Goal: Navigation & Orientation: Find specific page/section

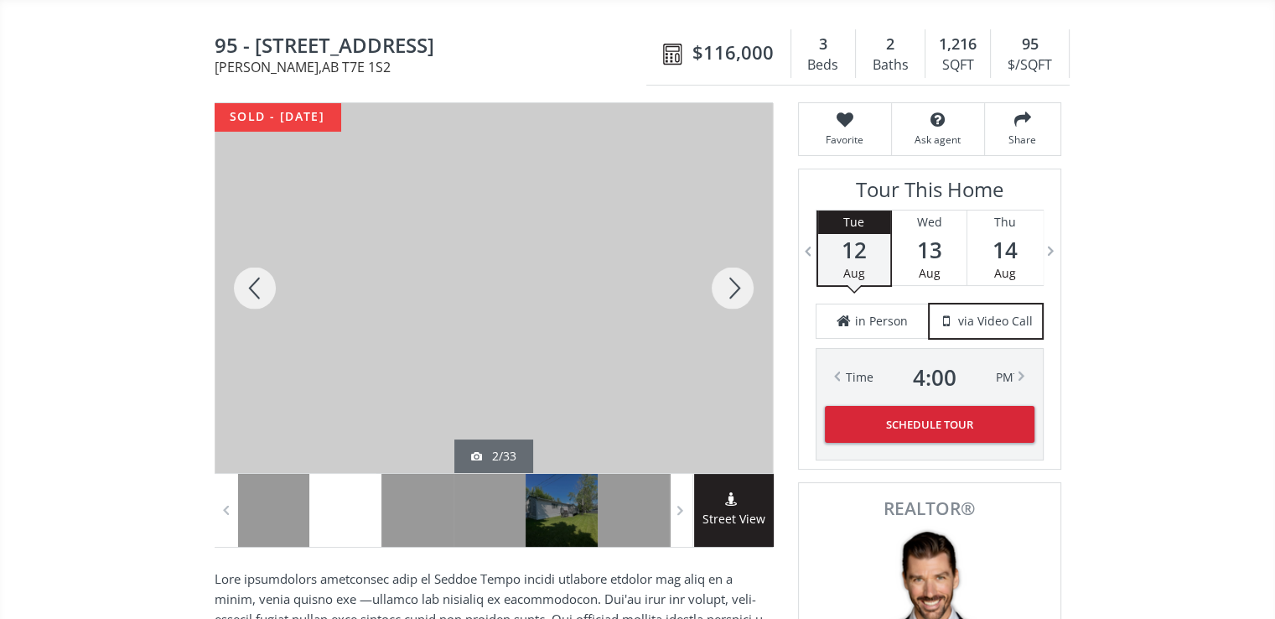
click at [736, 283] on div at bounding box center [733, 288] width 80 height 370
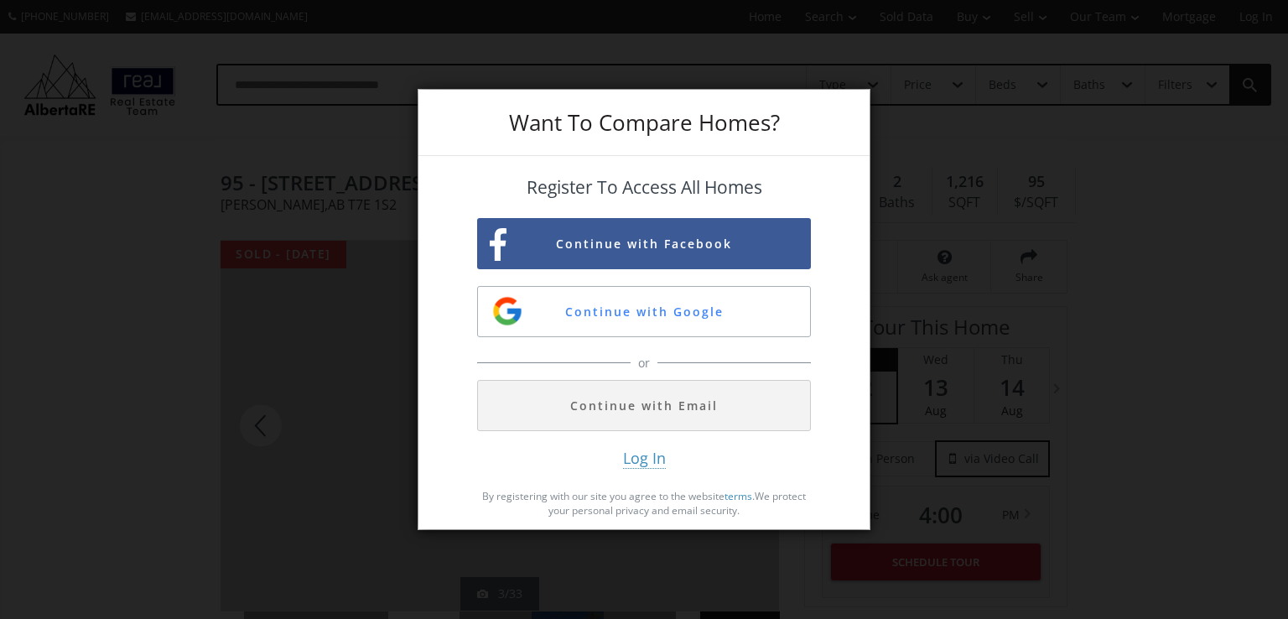
click at [976, 306] on div "Want To Compare Homes? Register To Access All Homes Continue with Facebook Cont…" at bounding box center [644, 309] width 1288 height 619
click at [971, 308] on div "Want To Compare Homes? Register To Access All Homes Continue with Facebook Cont…" at bounding box center [644, 309] width 1288 height 619
click at [970, 307] on div "Want To Compare Homes? Register To Access All Homes Continue with Facebook Cont…" at bounding box center [644, 309] width 1288 height 619
click at [969, 307] on div "Want To Compare Homes? Register To Access All Homes Continue with Facebook Cont…" at bounding box center [644, 309] width 1288 height 619
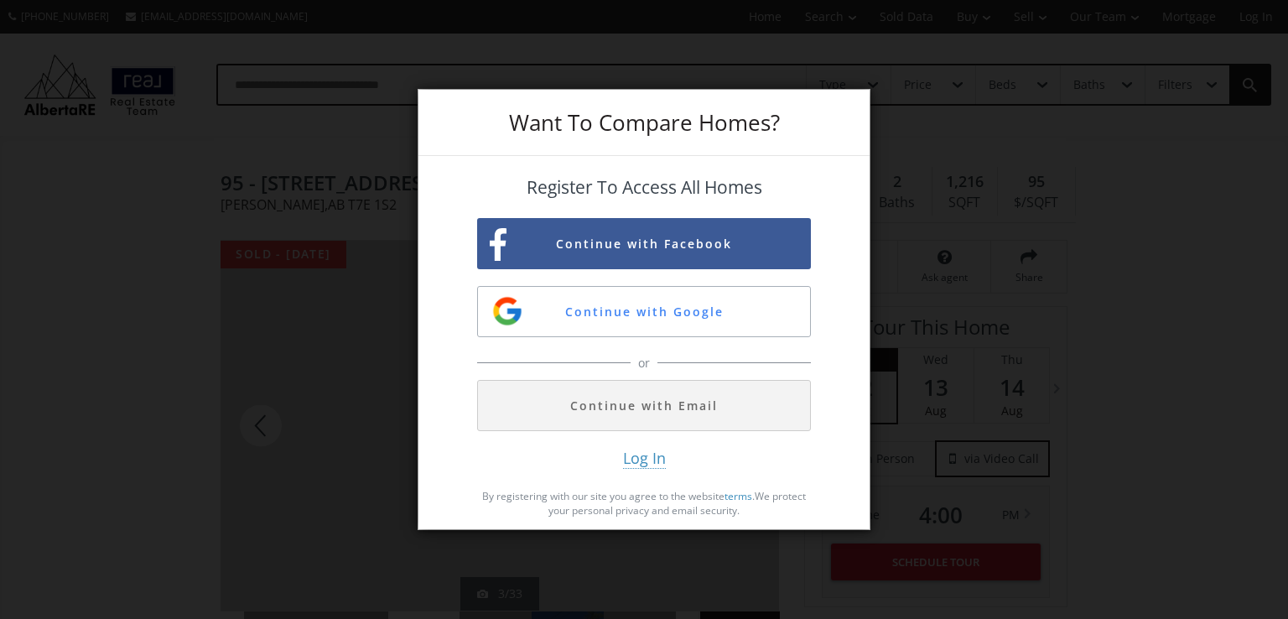
click at [969, 307] on div "Want To Compare Homes? Register To Access All Homes Continue with Facebook Cont…" at bounding box center [644, 309] width 1288 height 619
click at [1068, 293] on div "Want To Compare Homes? x Register To Access All Homes Continue with Facebook Co…" at bounding box center [644, 309] width 1288 height 619
click at [852, 113] on span "x" at bounding box center [848, 110] width 41 height 47
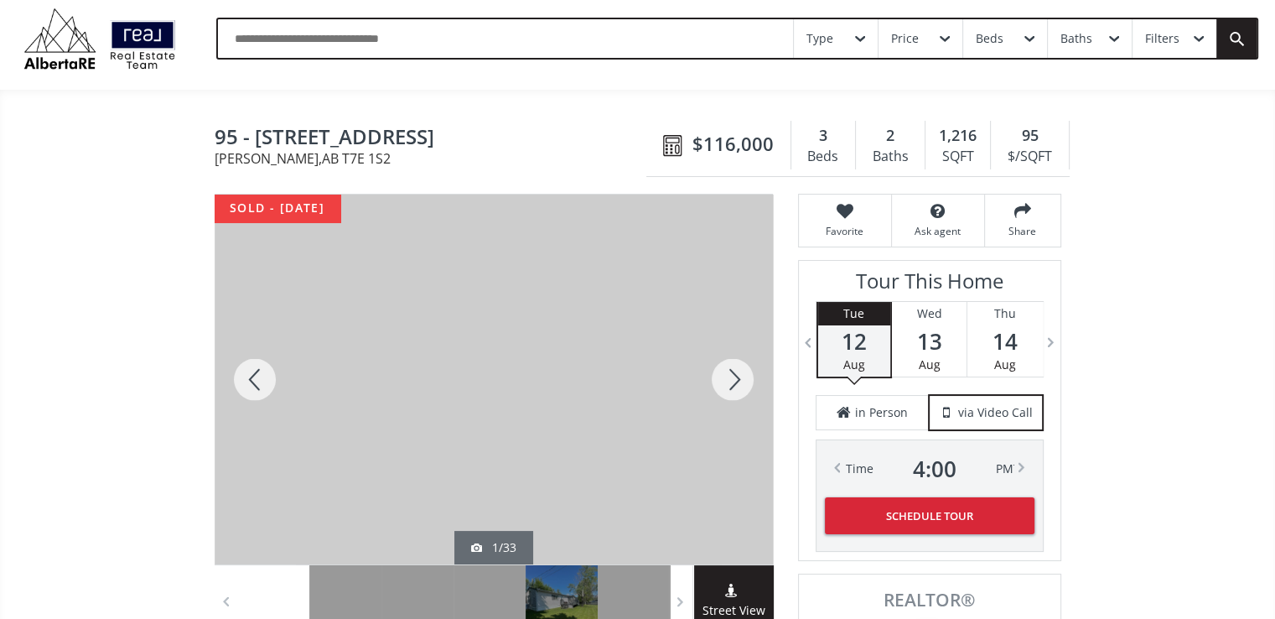
scroll to position [84, 0]
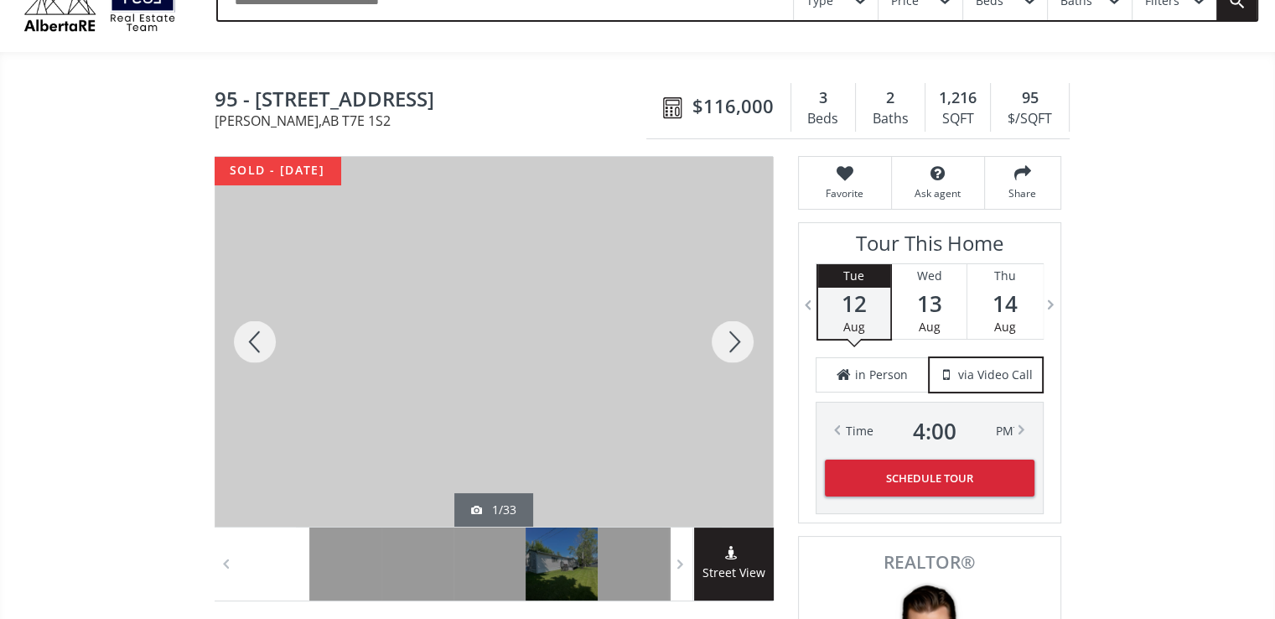
click at [730, 343] on div at bounding box center [733, 342] width 80 height 370
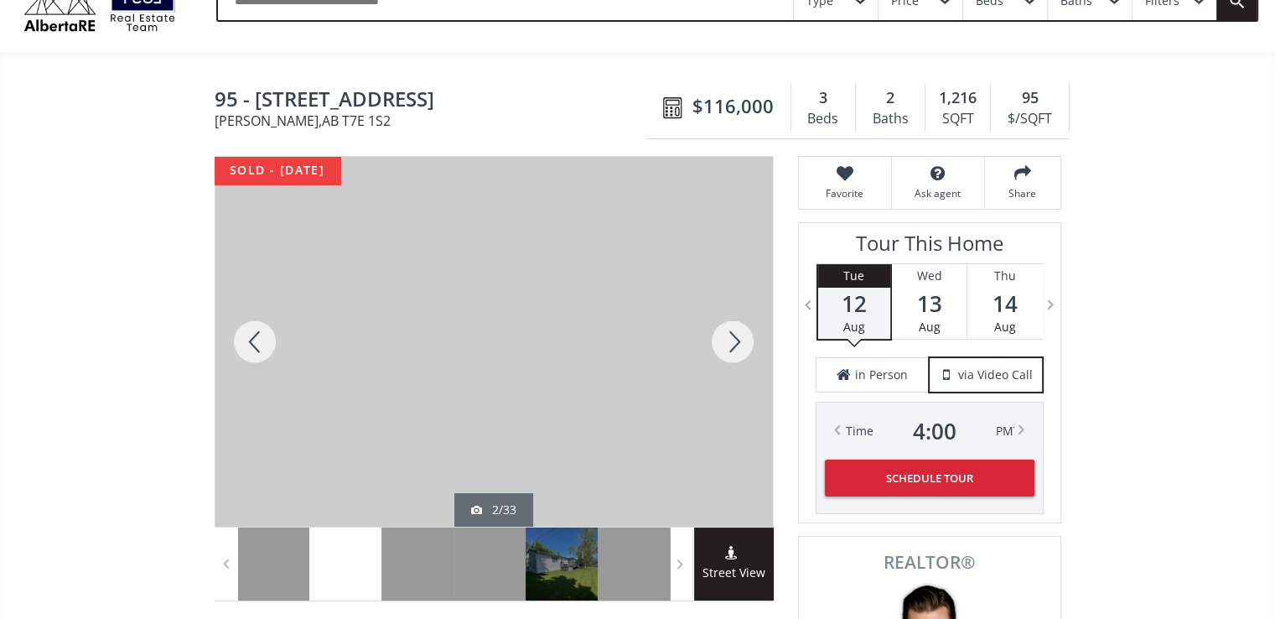
click at [730, 343] on div at bounding box center [733, 342] width 80 height 370
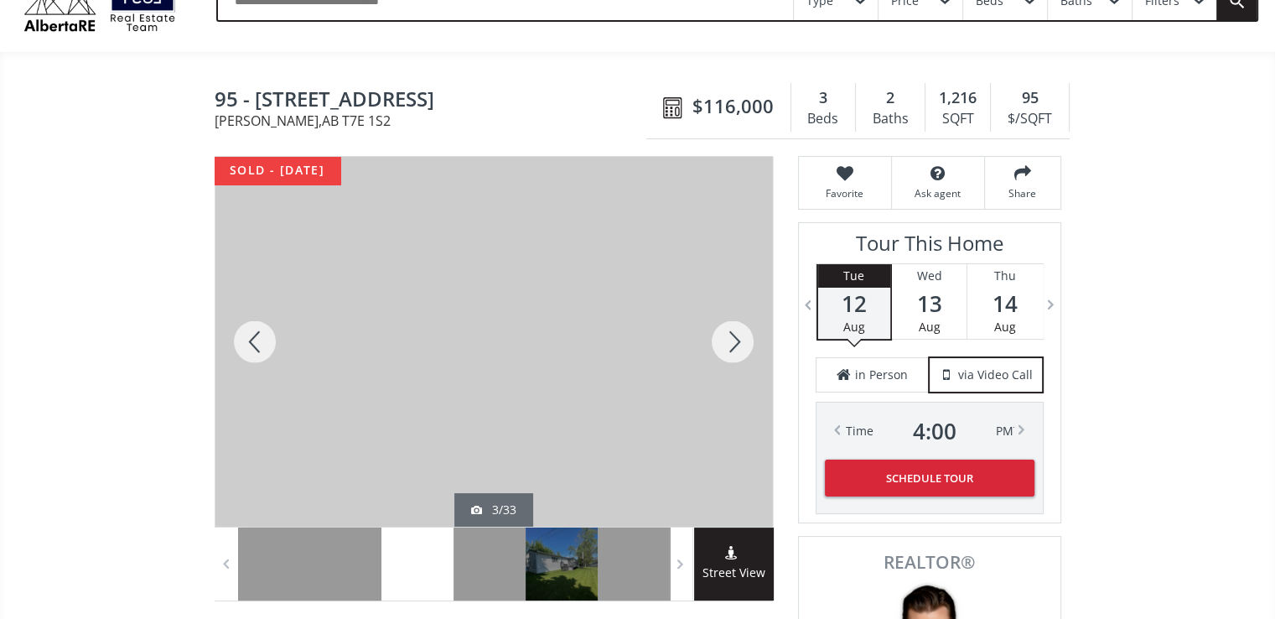
click at [730, 343] on div at bounding box center [733, 342] width 80 height 370
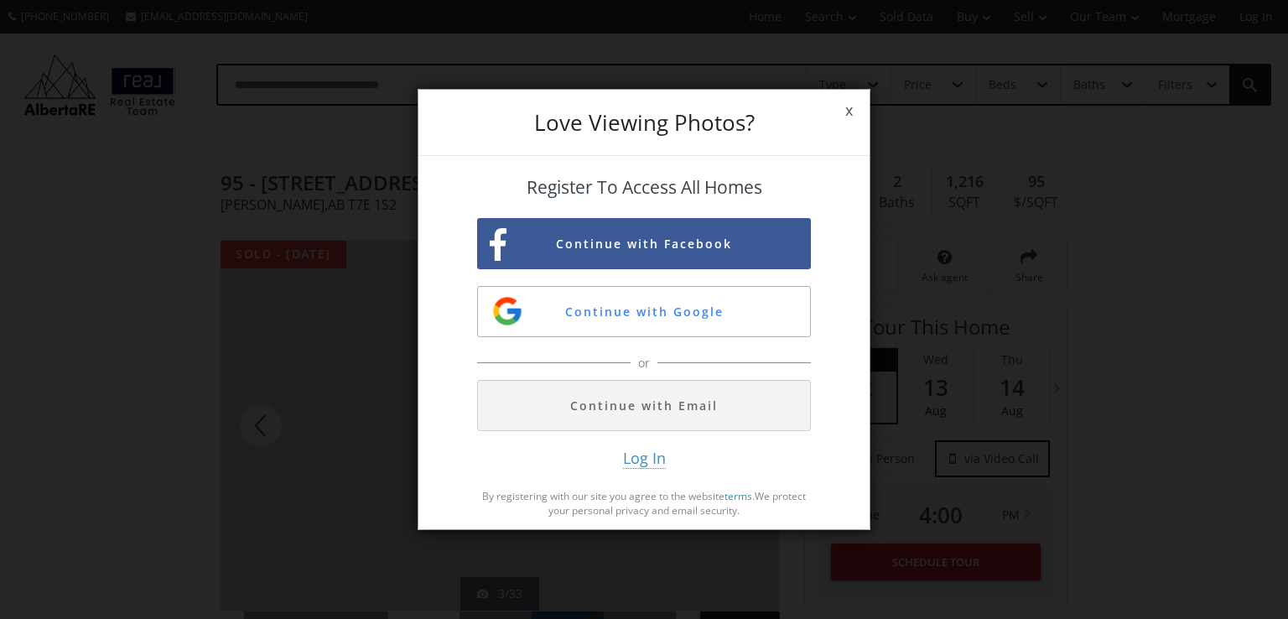
click at [1045, 138] on div "Love Viewing Photos? x Register To Access All Homes Continue with Facebook Cont…" at bounding box center [644, 309] width 1288 height 619
click at [1063, 145] on div "Love Viewing Photos? x Register To Access All Homes Continue with Facebook Cont…" at bounding box center [644, 309] width 1288 height 619
click at [845, 108] on span "x" at bounding box center [848, 110] width 41 height 47
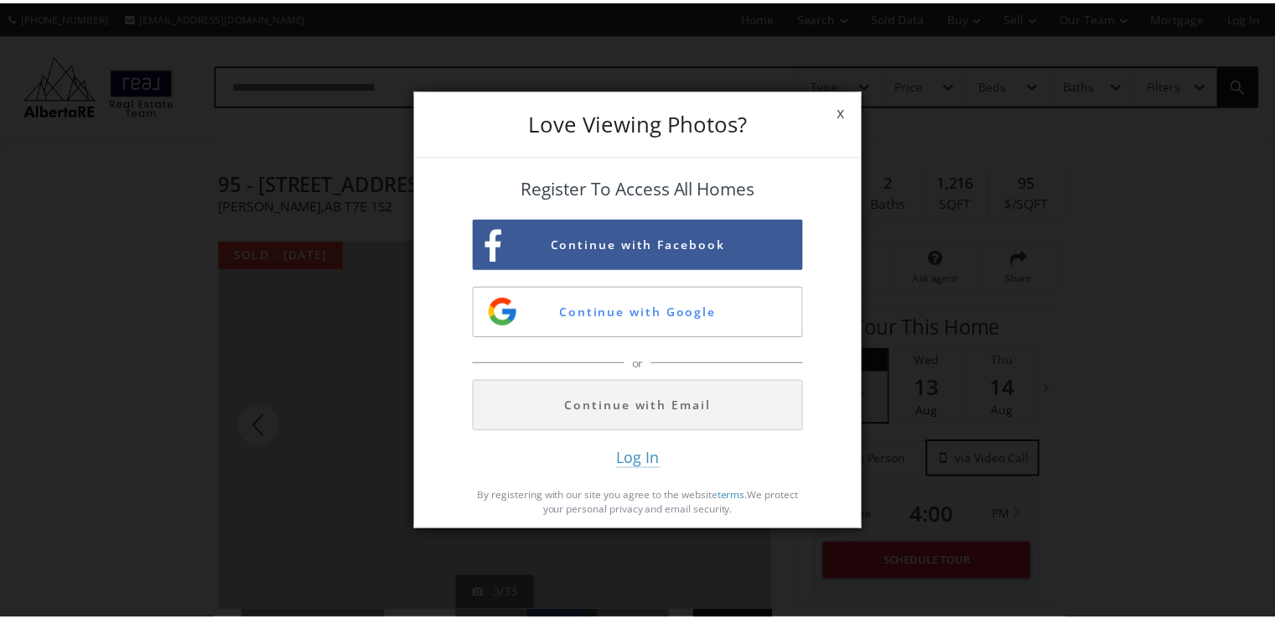
scroll to position [84, 0]
